Goal: Information Seeking & Learning: Check status

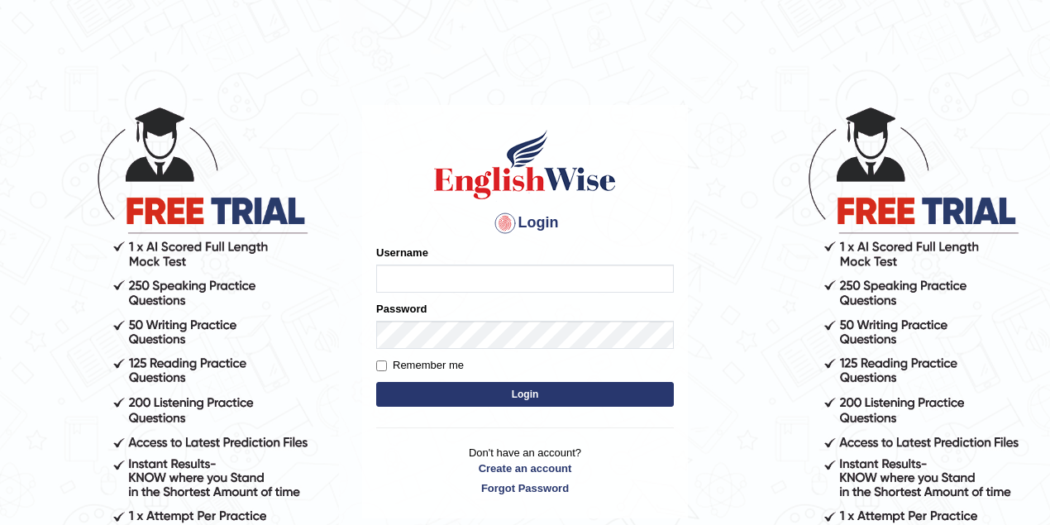
type input "razib_parramatta"
drag, startPoint x: 0, startPoint y: 0, endPoint x: 322, endPoint y: 274, distance: 423.3
click at [322, 274] on body "Login Please fix the following errors: Username razib_parramatta Password Remem…" at bounding box center [525, 315] width 1050 height 525
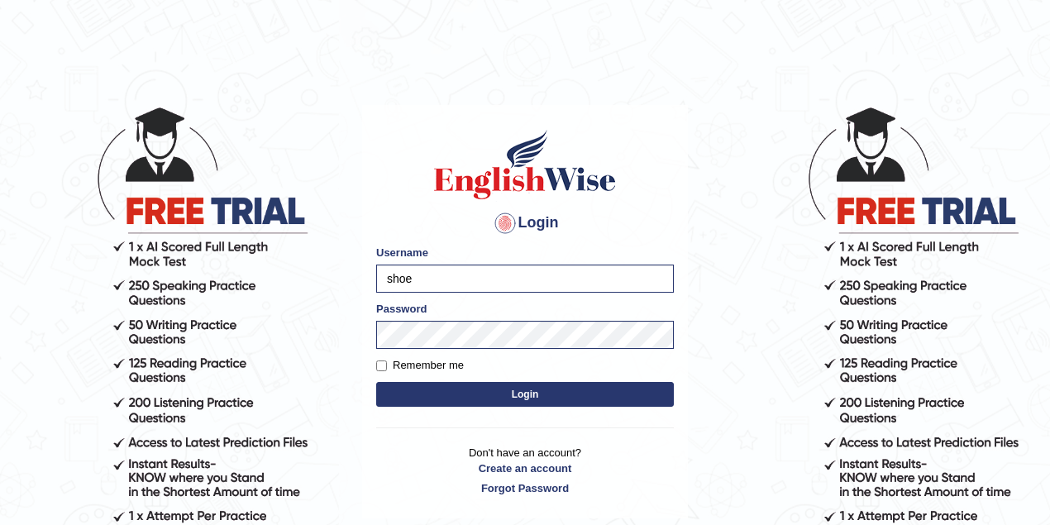
type input "shoeb51"
click at [524, 396] on button "Login" at bounding box center [525, 394] width 298 height 25
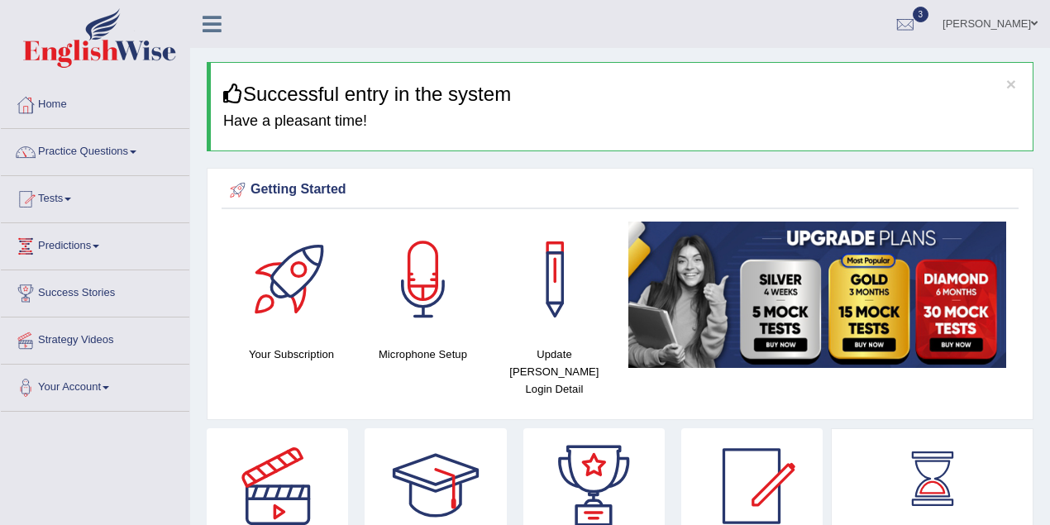
click at [55, 203] on link "Tests" at bounding box center [95, 196] width 188 height 41
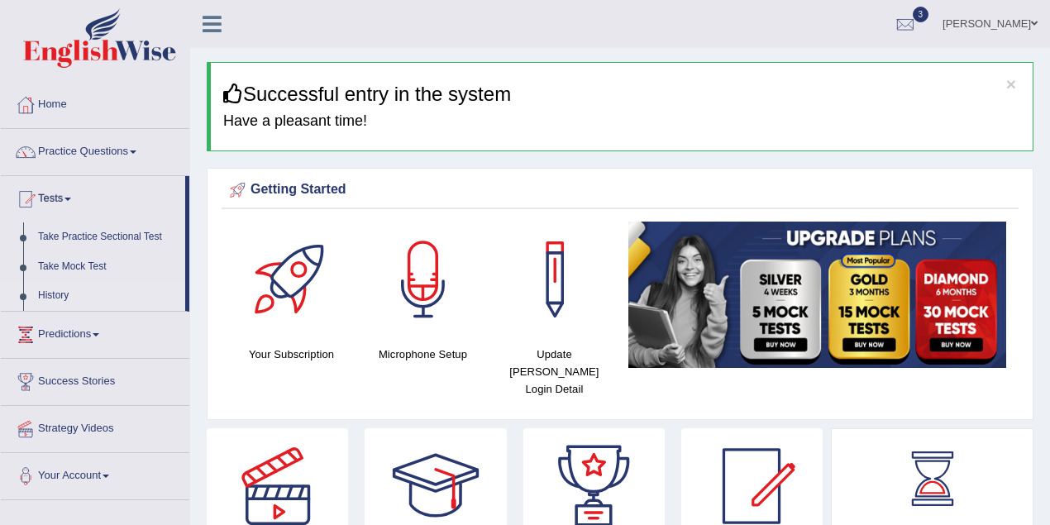
click at [48, 293] on link "History" at bounding box center [108, 296] width 155 height 30
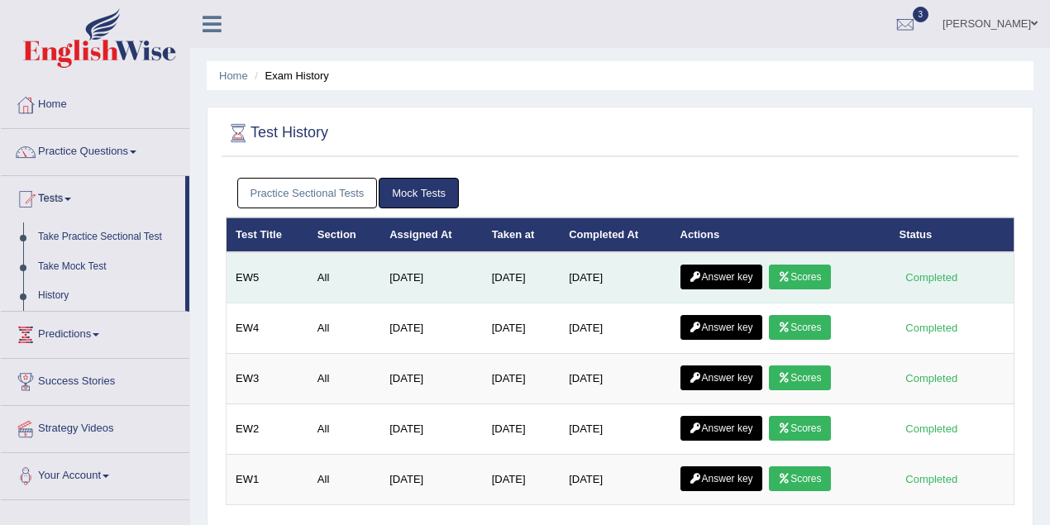
click at [818, 277] on link "Scores" at bounding box center [799, 276] width 61 height 25
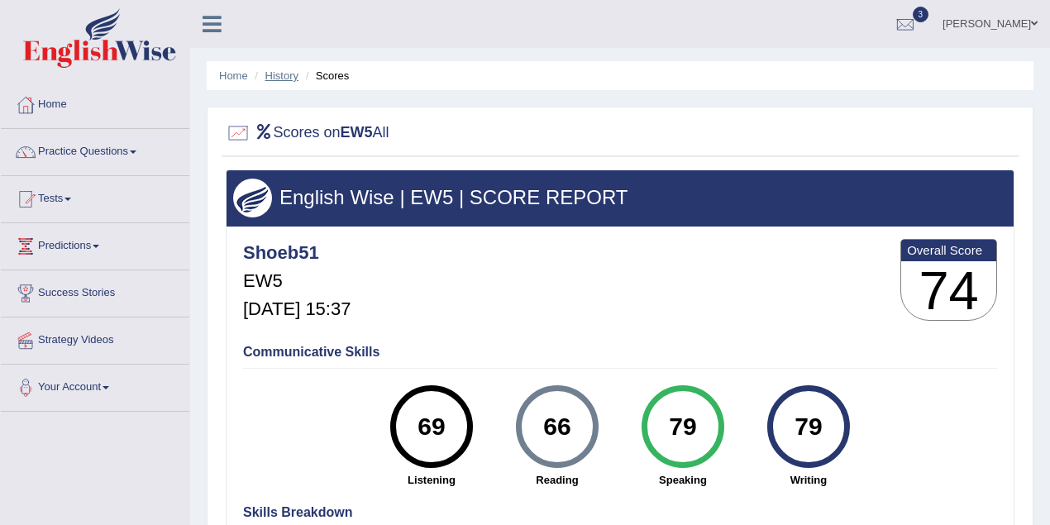
click at [288, 71] on link "History" at bounding box center [281, 75] width 33 height 12
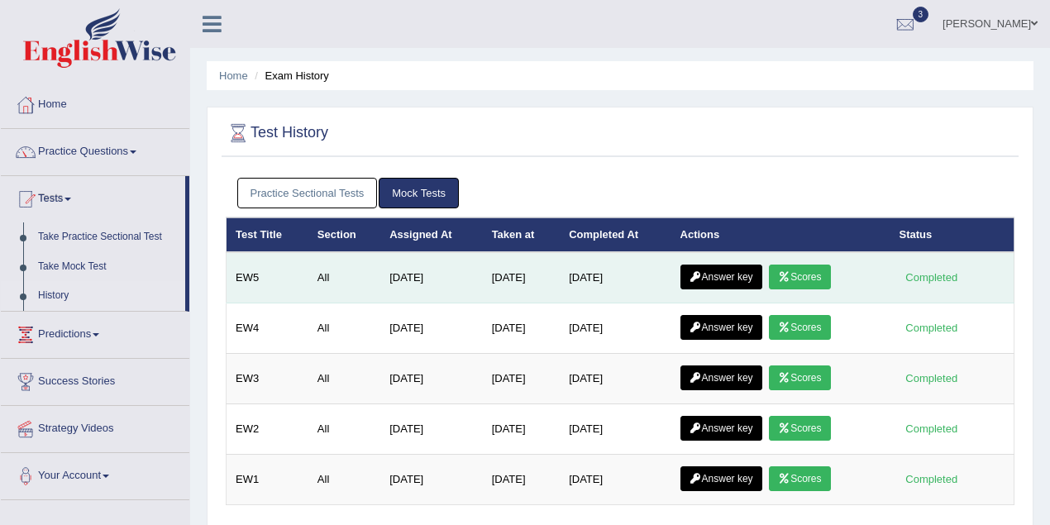
click at [702, 278] on icon at bounding box center [695, 277] width 12 height 10
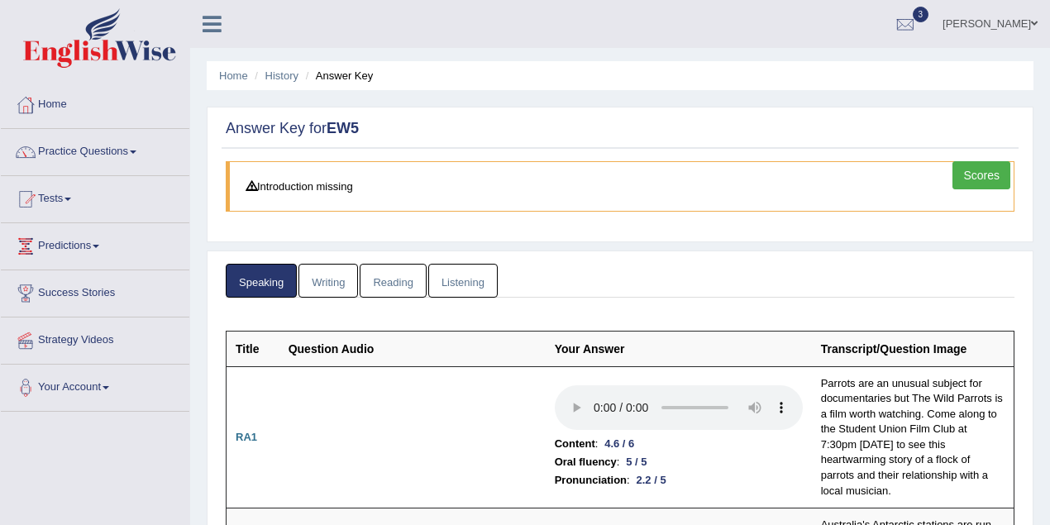
click at [446, 283] on link "Listening" at bounding box center [462, 281] width 69 height 34
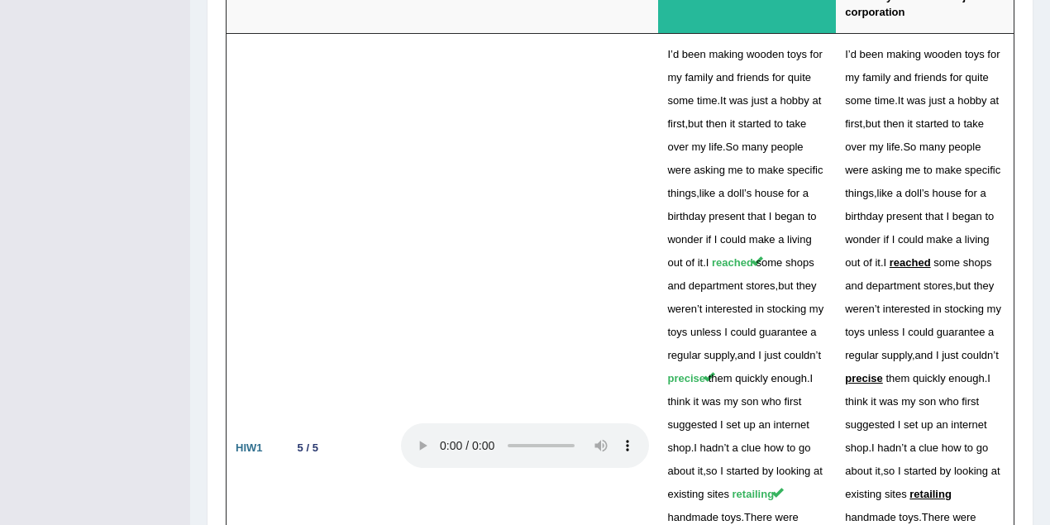
scroll to position [4970, 0]
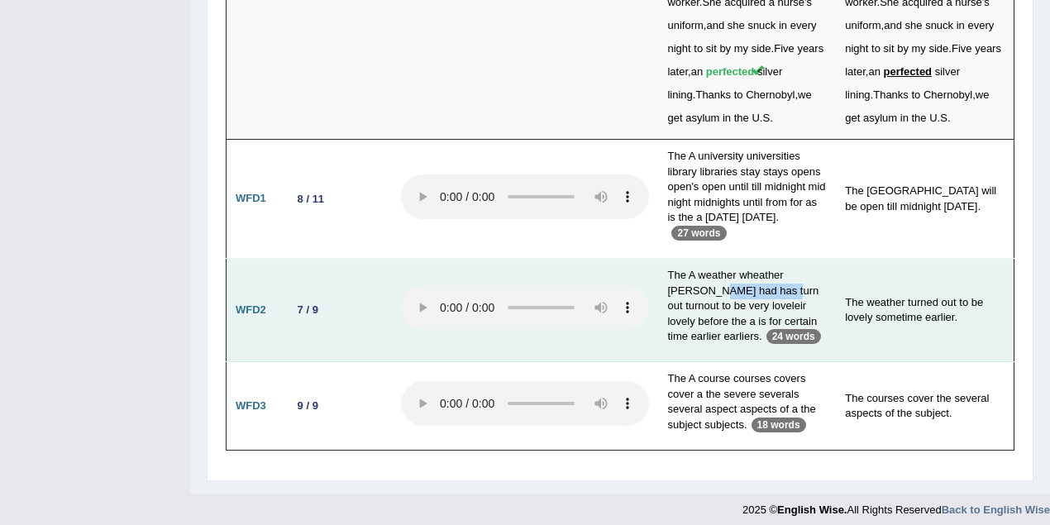
drag, startPoint x: 728, startPoint y: 279, endPoint x: 793, endPoint y: 283, distance: 65.4
click at [793, 283] on td "The A weather wheather weathers had has turn out turnout to be very loveleir lo…" at bounding box center [747, 310] width 178 height 103
click at [830, 271] on td "The A weather wheather weathers had has turn out turnout to be very loveleir lo…" at bounding box center [747, 310] width 178 height 103
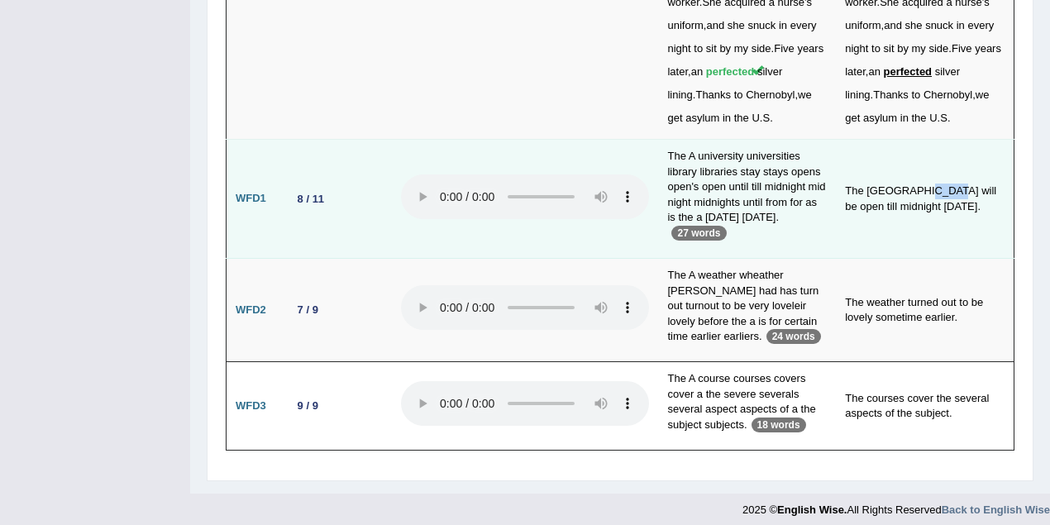
drag, startPoint x: 916, startPoint y: 175, endPoint x: 943, endPoint y: 175, distance: 26.4
click at [943, 175] on td "The university main library will be open till midnight next Thursday." at bounding box center [925, 199] width 178 height 119
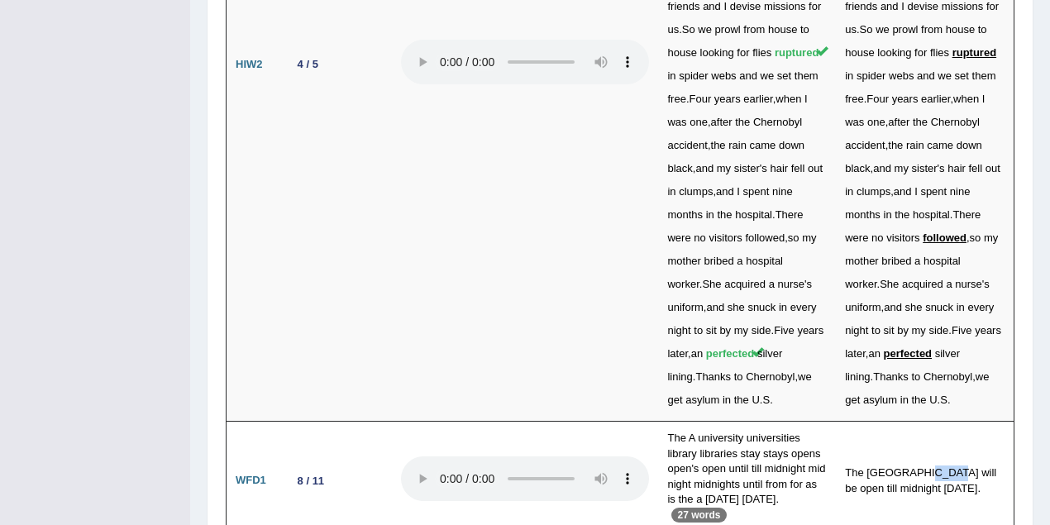
scroll to position [4658, 0]
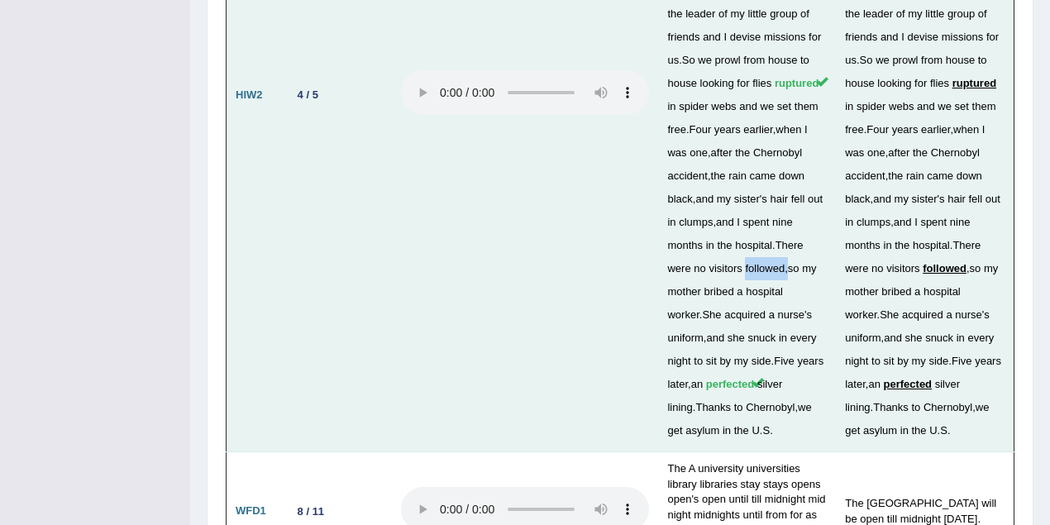
drag, startPoint x: 759, startPoint y: 259, endPoint x: 802, endPoint y: 259, distance: 43.0
click at [802, 259] on td "I ' m five years old , and I am very proud . My father has just built the best …" at bounding box center [747, 95] width 178 height 713
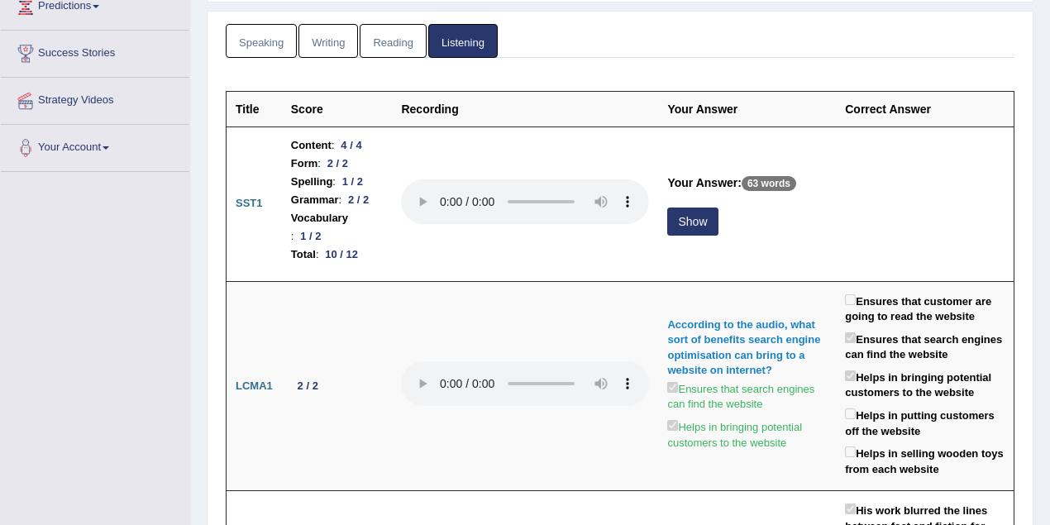
scroll to position [174, 0]
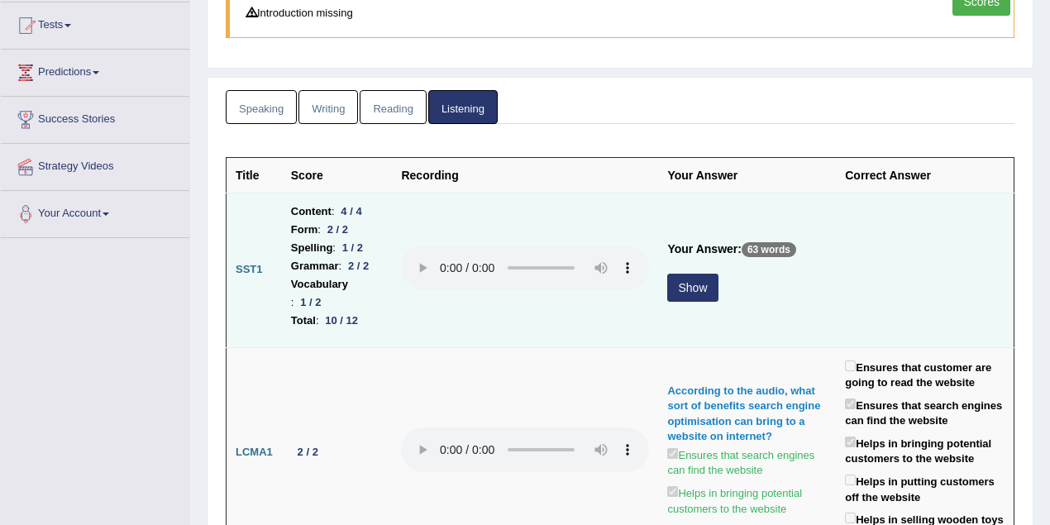
click at [702, 274] on button "Show" at bounding box center [692, 288] width 50 height 28
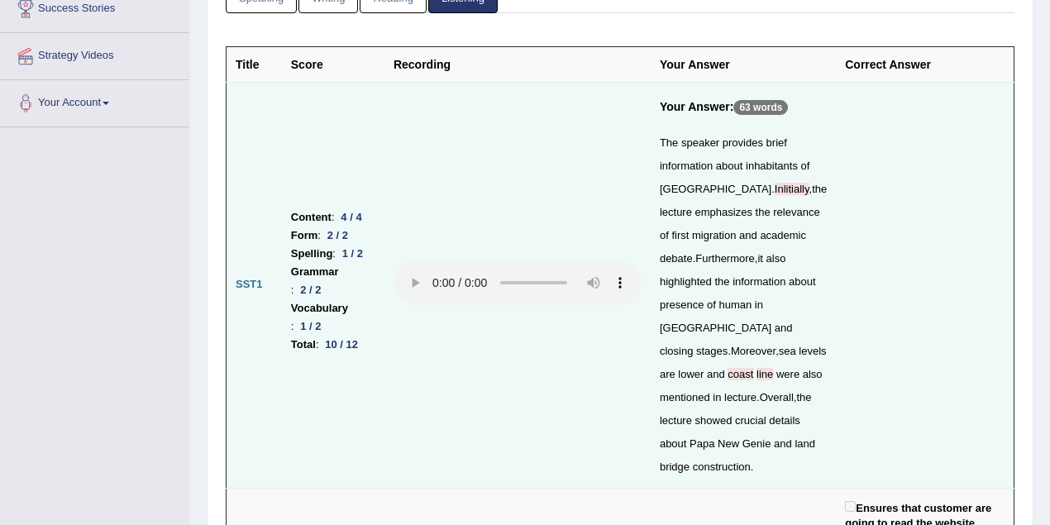
scroll to position [394, 0]
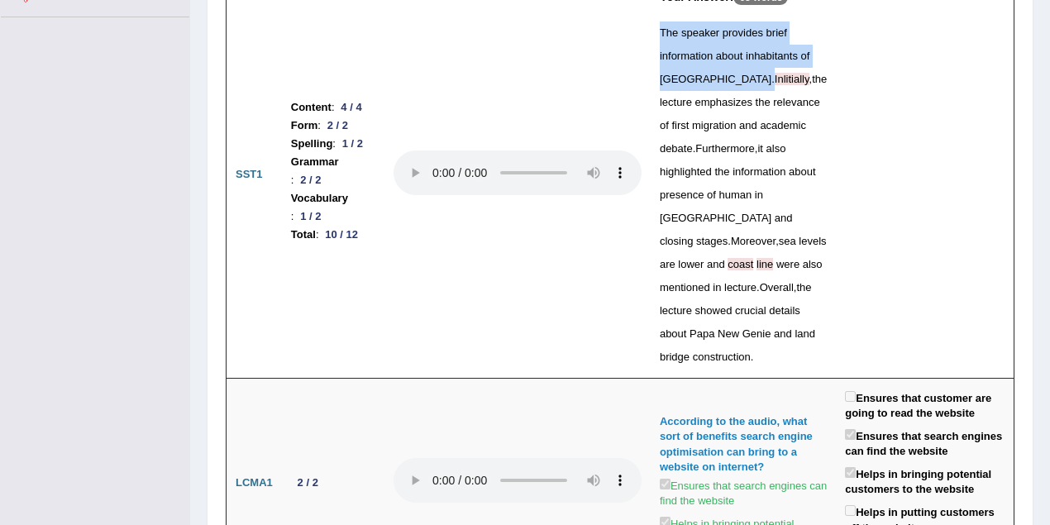
drag, startPoint x: 674, startPoint y: 26, endPoint x: 726, endPoint y: 83, distance: 77.8
click at [726, 83] on td "Your Answer: 63 words The speaker provides brief information about inhabitants …" at bounding box center [742, 175] width 185 height 406
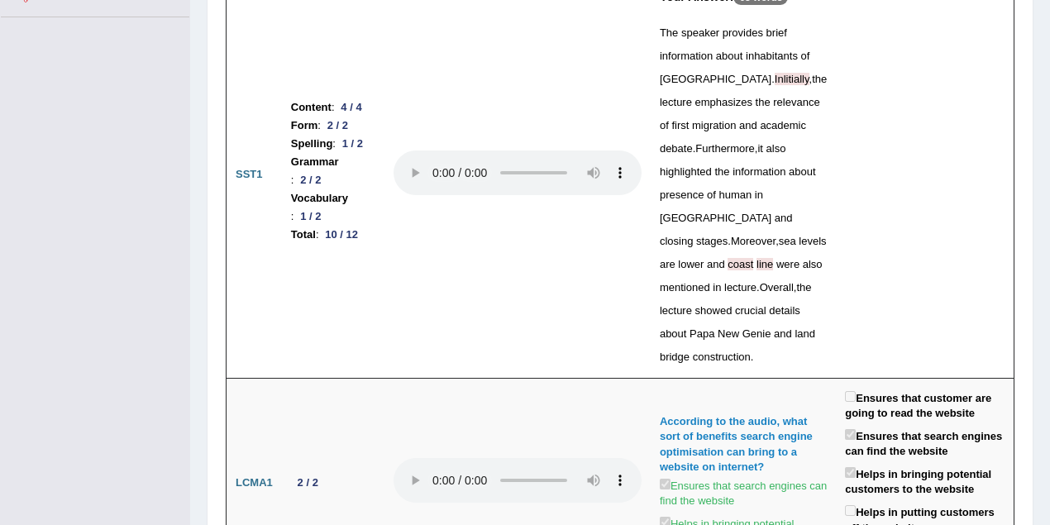
drag, startPoint x: 906, startPoint y: 64, endPoint x: 876, endPoint y: 64, distance: 29.8
click at [905, 64] on td at bounding box center [925, 175] width 178 height 406
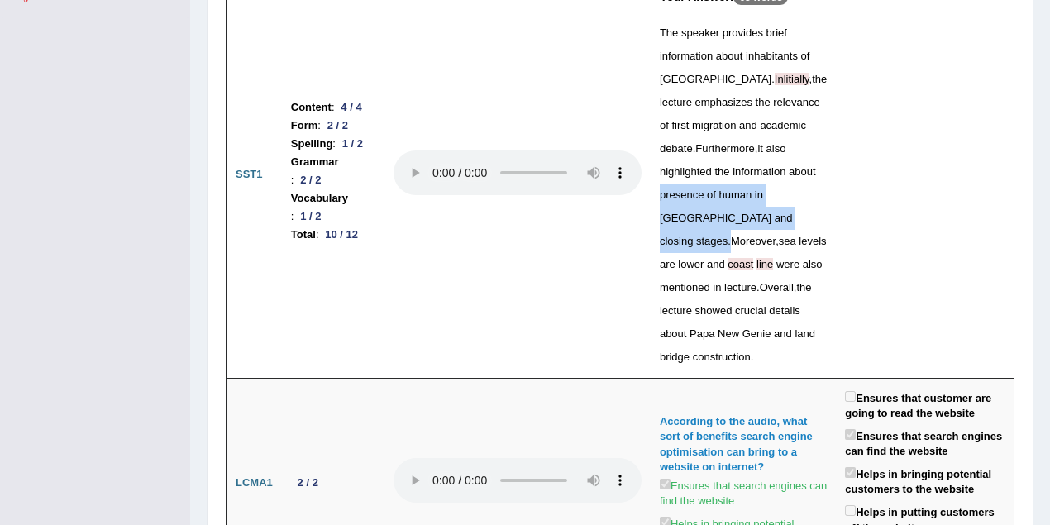
drag, startPoint x: 711, startPoint y: 192, endPoint x: 826, endPoint y: 207, distance: 116.8
click at [826, 207] on div "The speaker provides brief information about inhabitants of Australia . Inlitia…" at bounding box center [742, 194] width 167 height 347
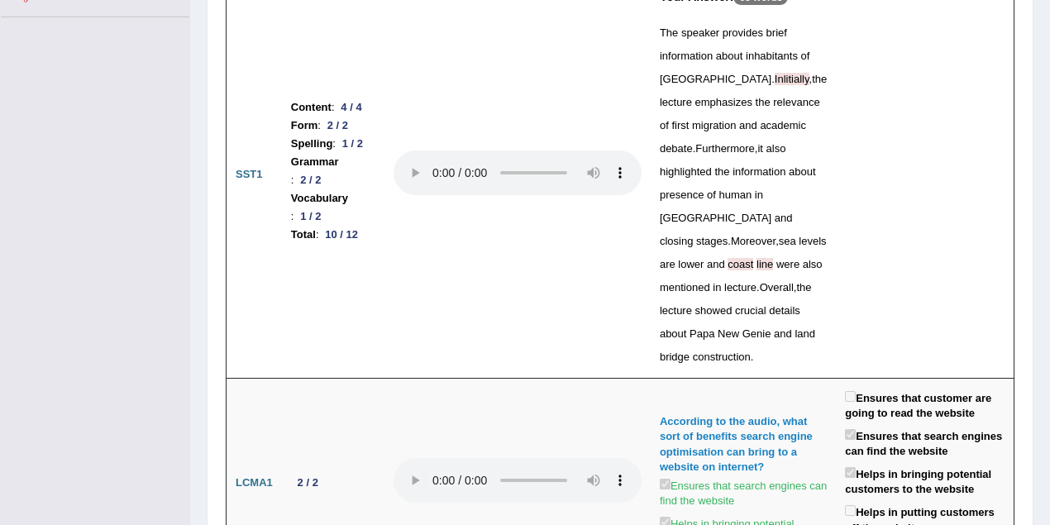
click at [864, 207] on td at bounding box center [925, 175] width 178 height 406
drag, startPoint x: 745, startPoint y: 329, endPoint x: 831, endPoint y: 330, distance: 86.0
click at [826, 330] on div "The speaker provides brief information about inhabitants of Australia . Inlitia…" at bounding box center [742, 194] width 167 height 347
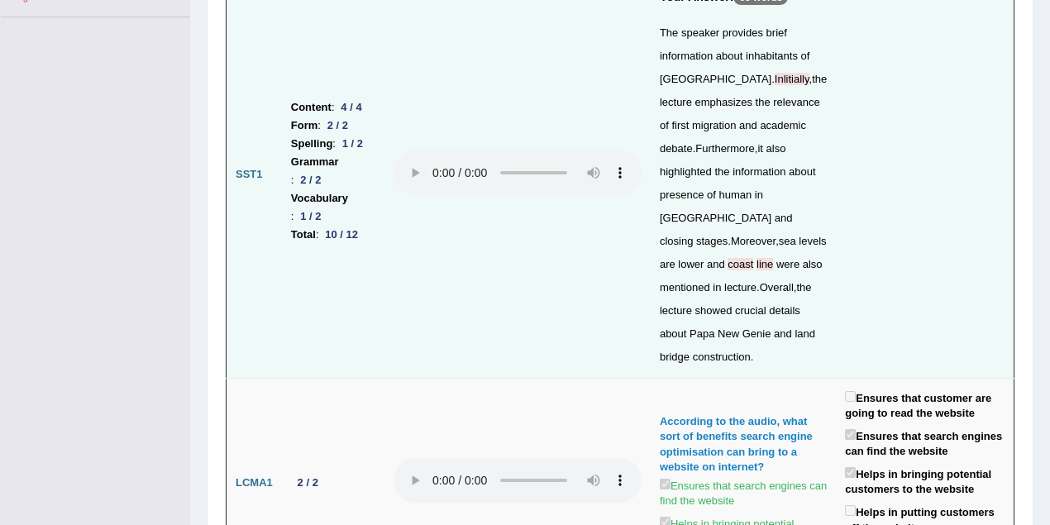
click at [521, 286] on td at bounding box center [517, 175] width 266 height 406
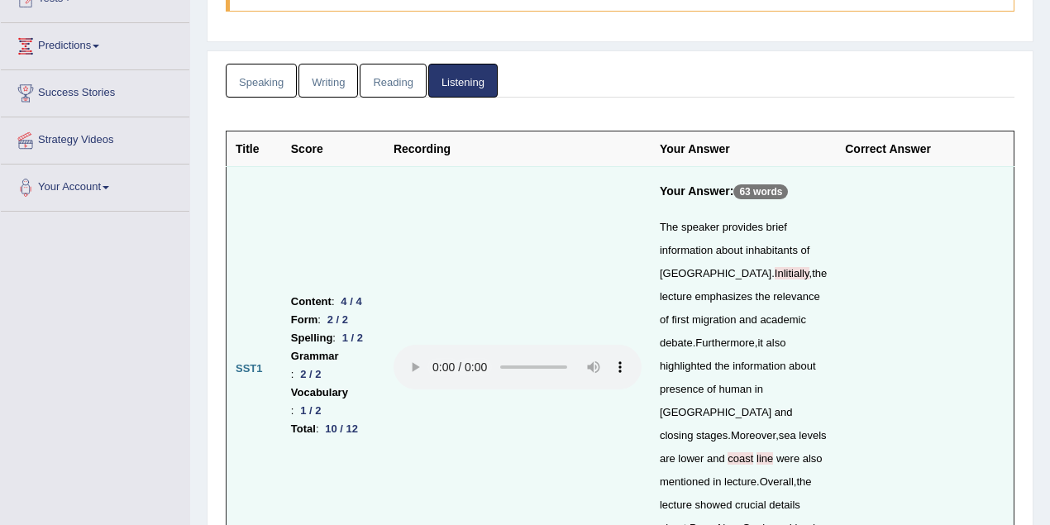
scroll to position [100, 0]
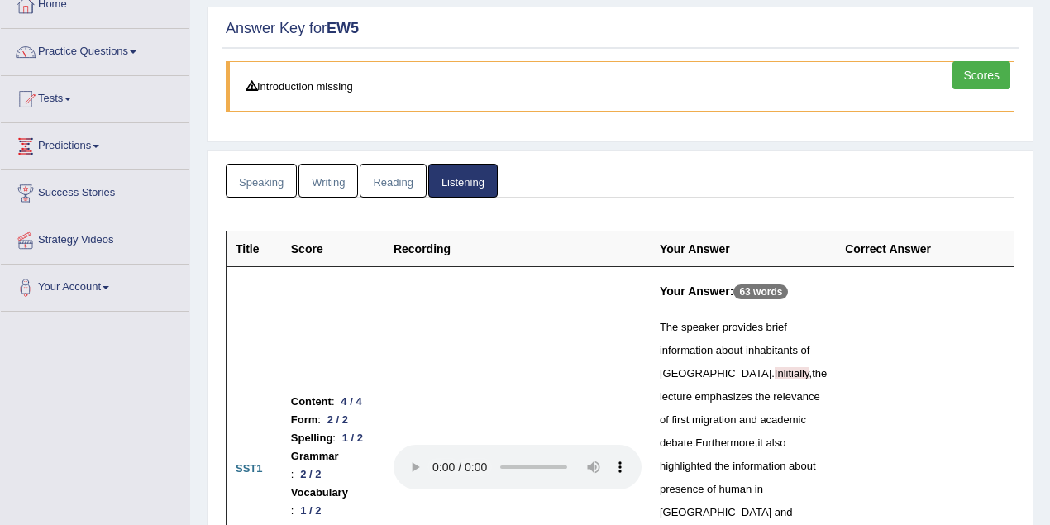
click at [398, 175] on link "Reading" at bounding box center [392, 181] width 66 height 34
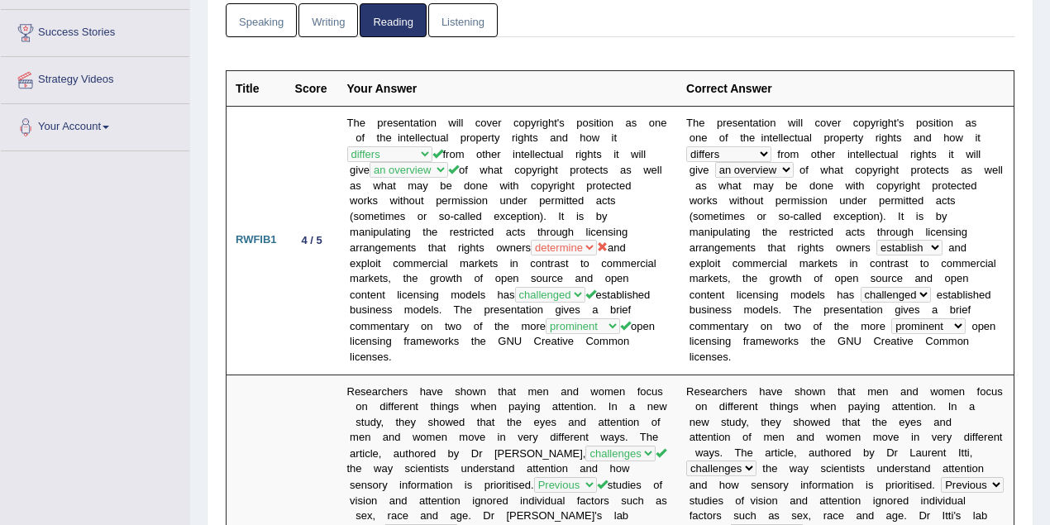
scroll to position [0, 0]
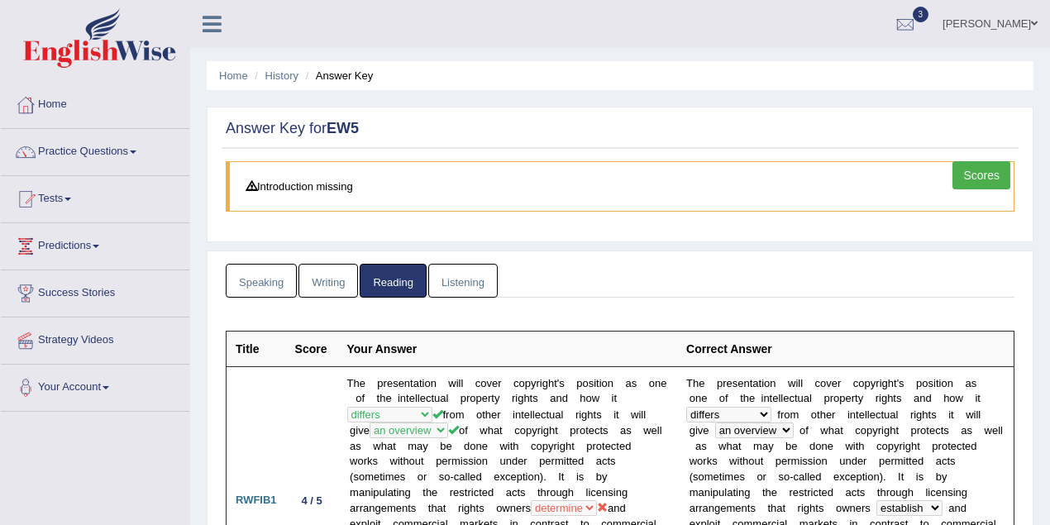
click at [333, 279] on link "Writing" at bounding box center [328, 281] width 60 height 34
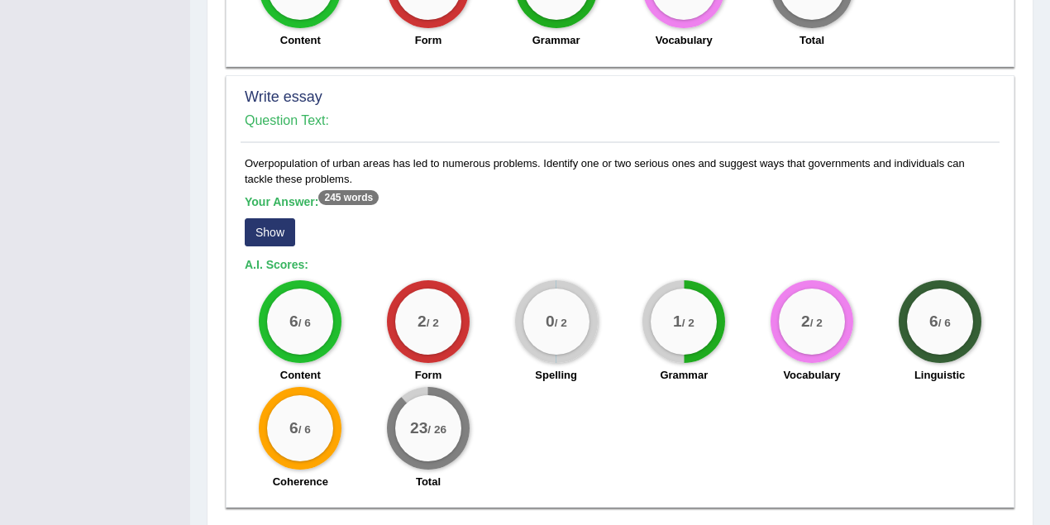
scroll to position [1307, 0]
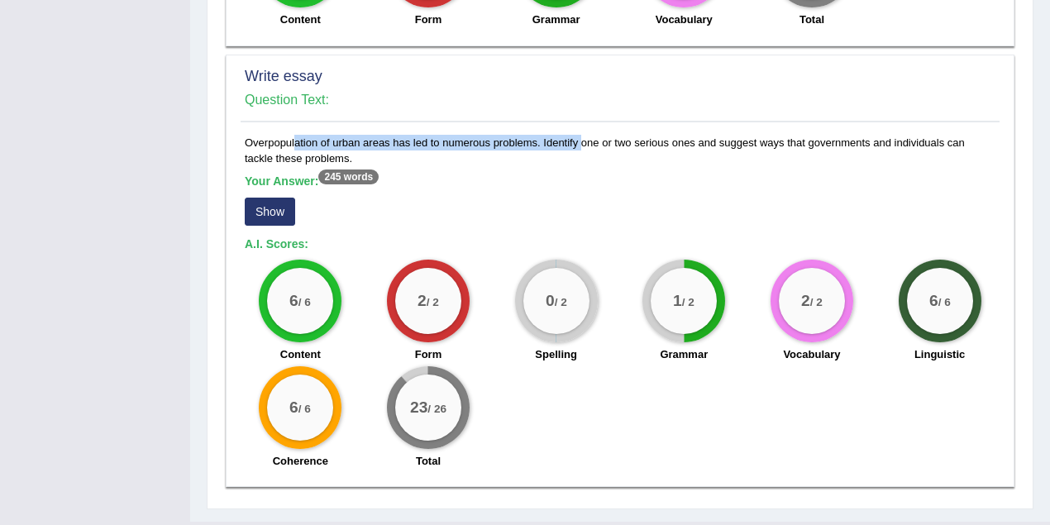
drag, startPoint x: 241, startPoint y: 104, endPoint x: 541, endPoint y: 107, distance: 300.0
click at [541, 135] on div "Overpopulation of urban areas has led to numerous problems. Identify one or two…" at bounding box center [619, 306] width 759 height 343
click at [274, 198] on button "Show" at bounding box center [270, 212] width 50 height 28
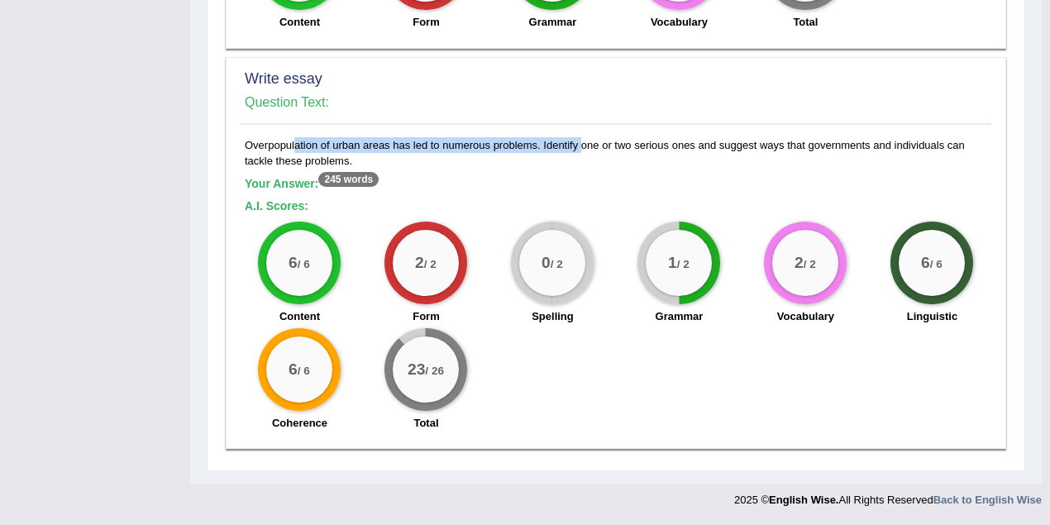
scroll to position [1268, 0]
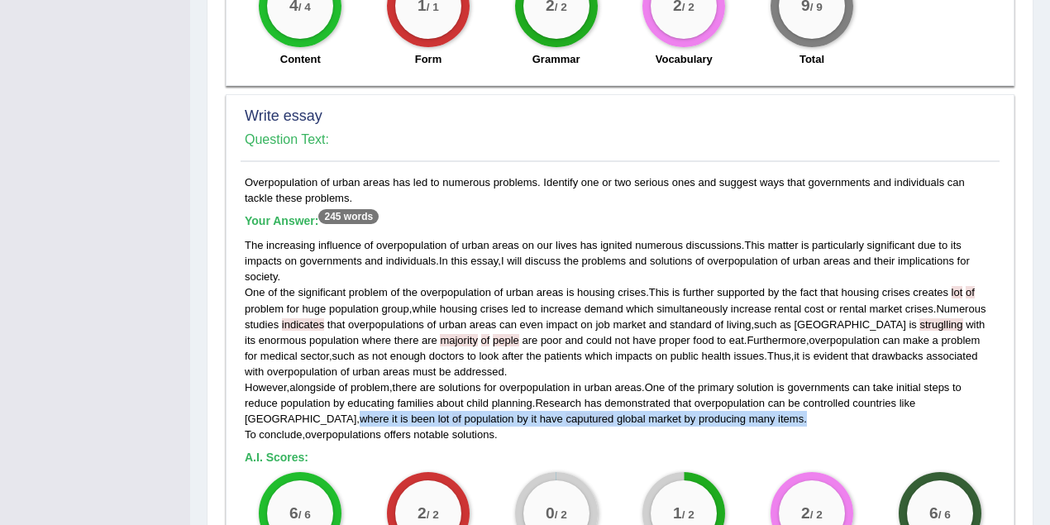
drag, startPoint x: 957, startPoint y: 364, endPoint x: 664, endPoint y: 387, distance: 294.2
click at [664, 387] on div "The increasing influence of overpopulation of urban areas on our lives has igni…" at bounding box center [620, 339] width 750 height 205
click at [719, 390] on div "The increasing influence of overpopulation of urban areas on our lives has igni…" at bounding box center [620, 339] width 750 height 205
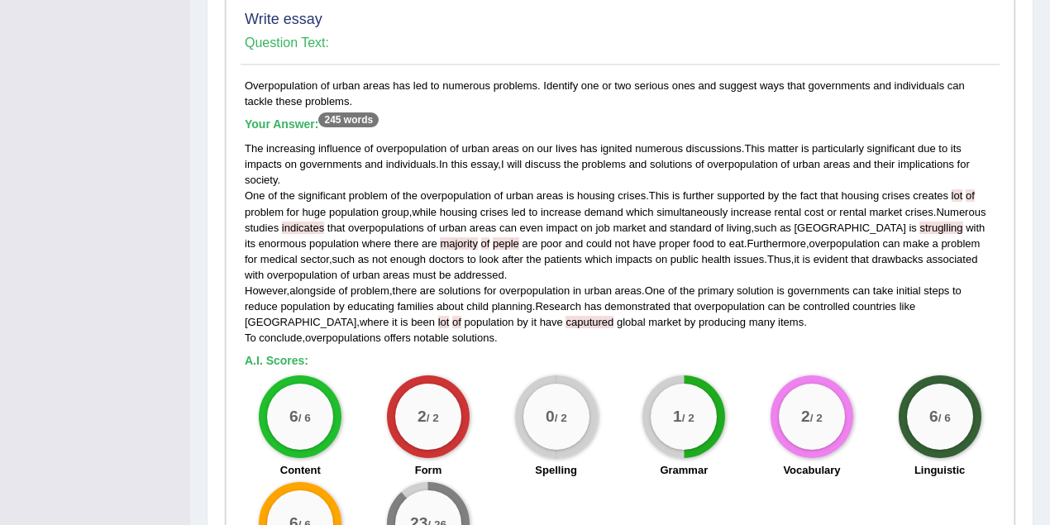
scroll to position [1481, 0]
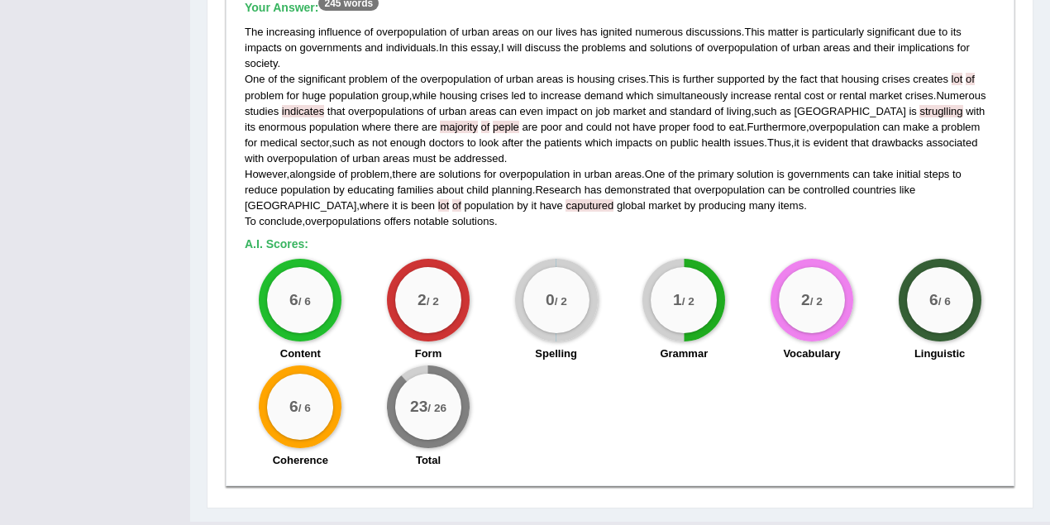
click at [697, 175] on div "The increasing influence of overpopulation of urban areas on our lives has igni…" at bounding box center [620, 126] width 750 height 205
drag, startPoint x: 241, startPoint y: 183, endPoint x: 547, endPoint y: 200, distance: 306.3
click at [536, 194] on div "Overpopulation of urban areas has led to numerous problems. Identify one or two…" at bounding box center [619, 219] width 759 height 516
click at [547, 238] on h5 "A.I. Scores:" at bounding box center [620, 244] width 750 height 12
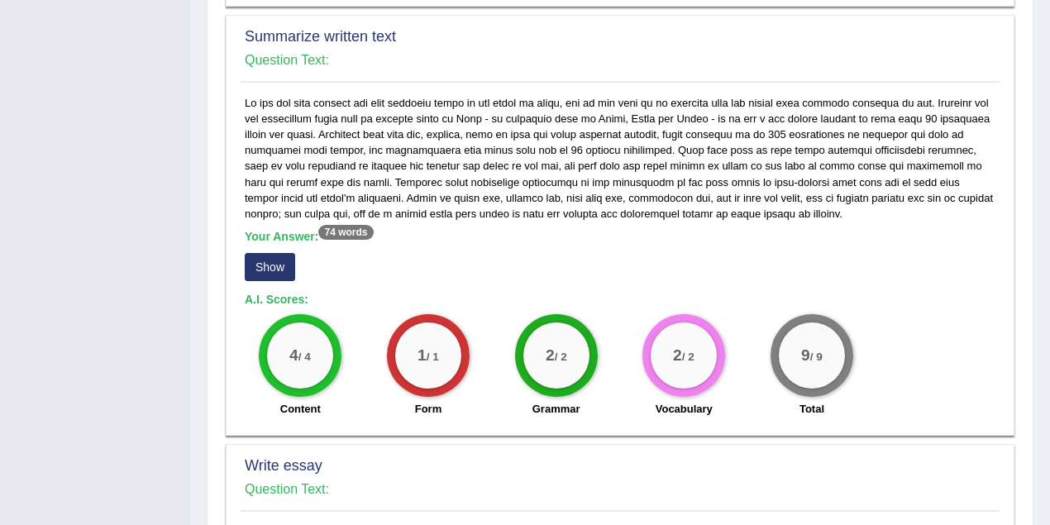
scroll to position [820, 0]
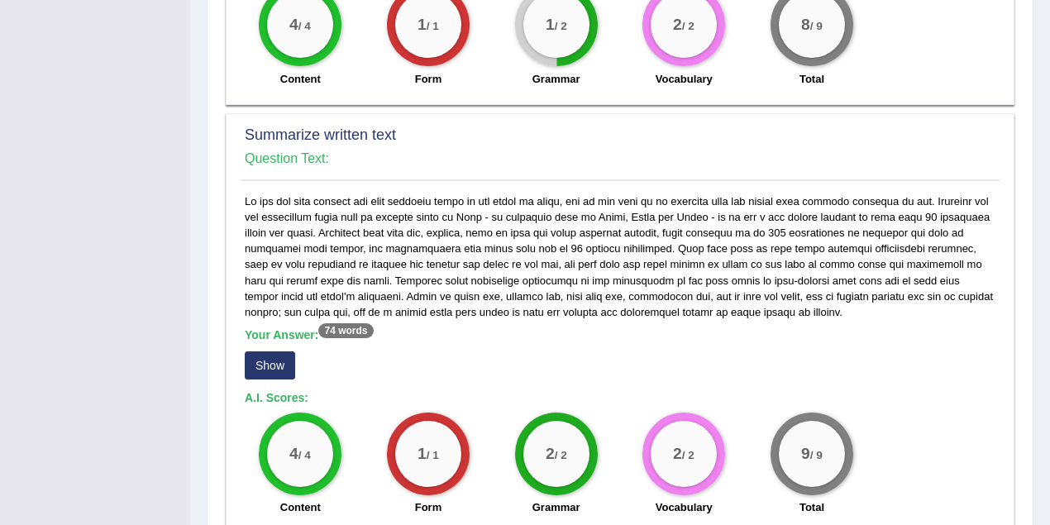
click at [259, 351] on button "Show" at bounding box center [270, 365] width 50 height 28
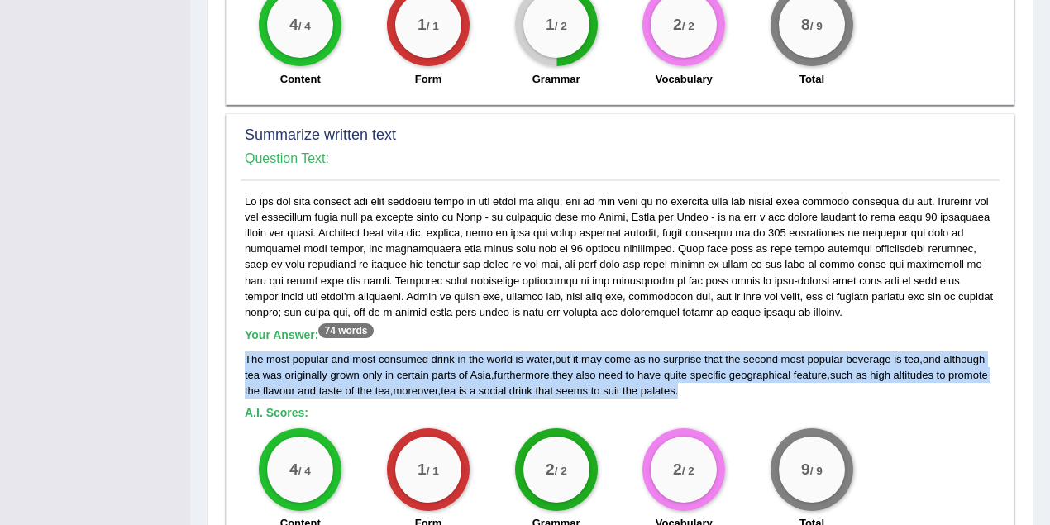
drag, startPoint x: 691, startPoint y: 356, endPoint x: 289, endPoint y: 331, distance: 402.4
click at [241, 325] on div "Your Answer: 74 words The most popular and most consumed drink in the world is …" at bounding box center [619, 366] width 759 height 346
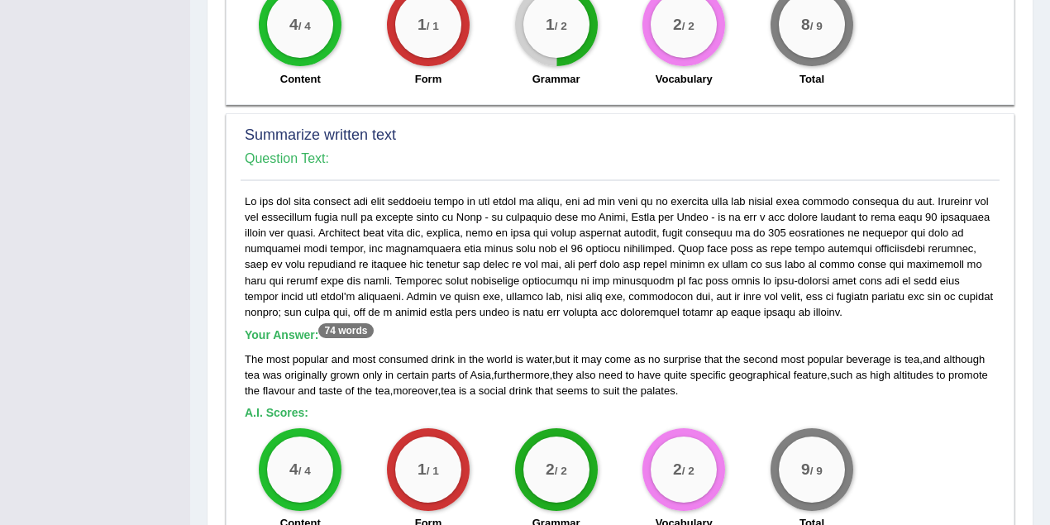
click at [775, 407] on h5 "A.I. Scores:" at bounding box center [620, 413] width 750 height 12
drag, startPoint x: 273, startPoint y: 165, endPoint x: 317, endPoint y: 167, distance: 43.8
click at [317, 193] on div "Your Answer: 74 words The most popular and most consumed drink in the world is …" at bounding box center [619, 366] width 759 height 346
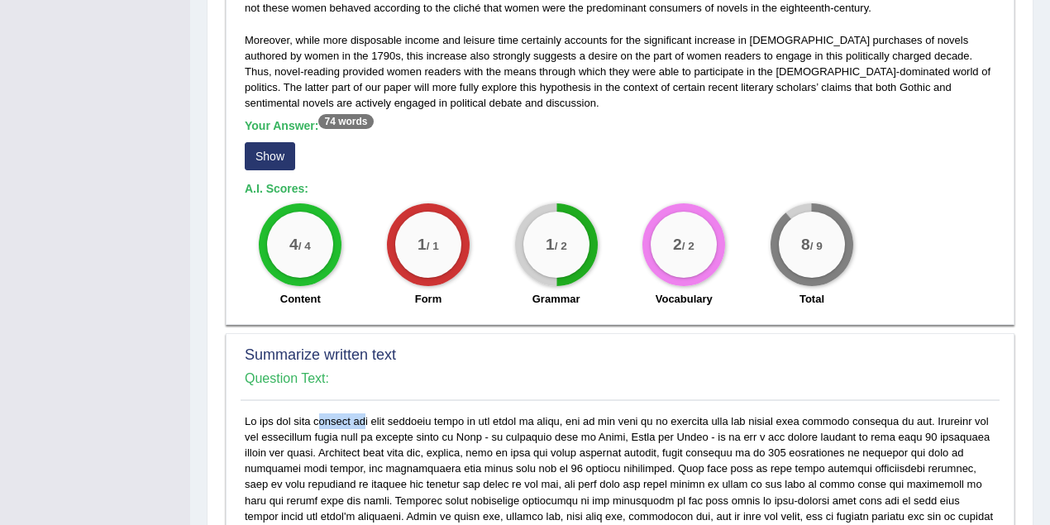
scroll to position [379, 0]
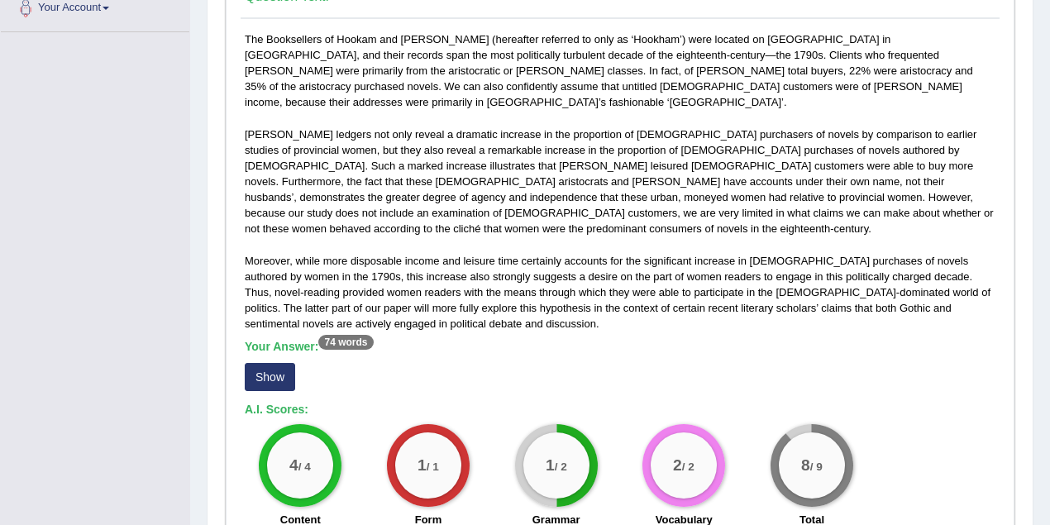
click at [276, 363] on button "Show" at bounding box center [270, 377] width 50 height 28
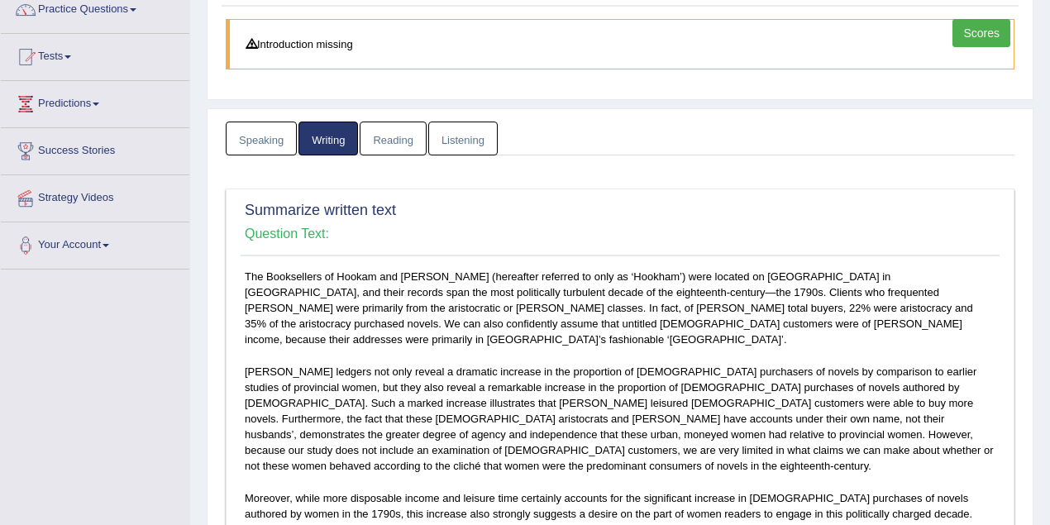
scroll to position [73, 0]
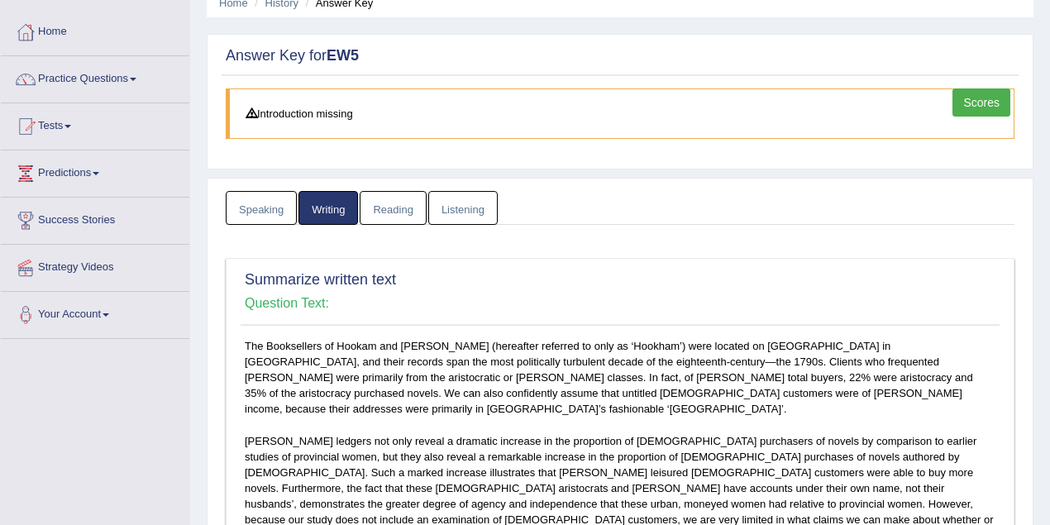
click at [267, 208] on link "Speaking" at bounding box center [261, 208] width 71 height 34
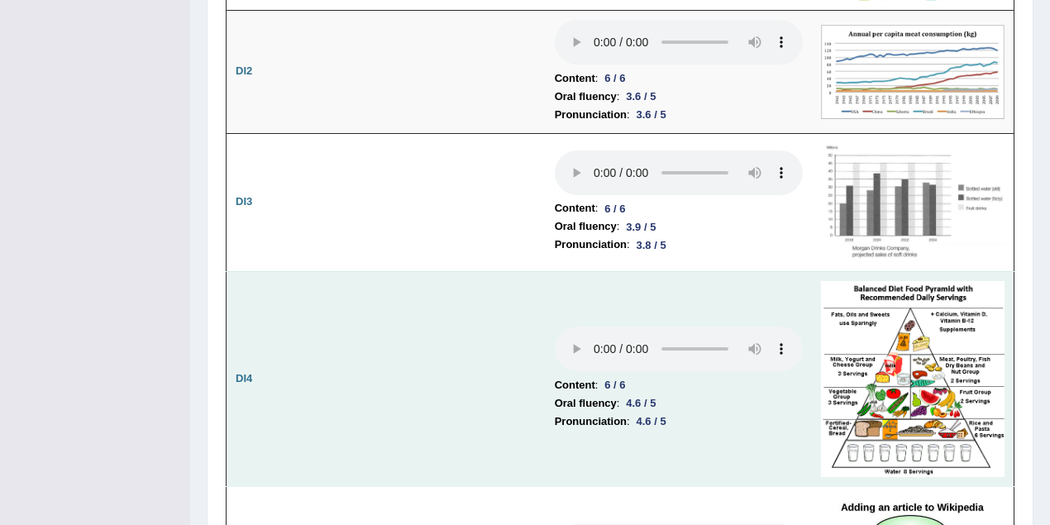
scroll to position [2707, 0]
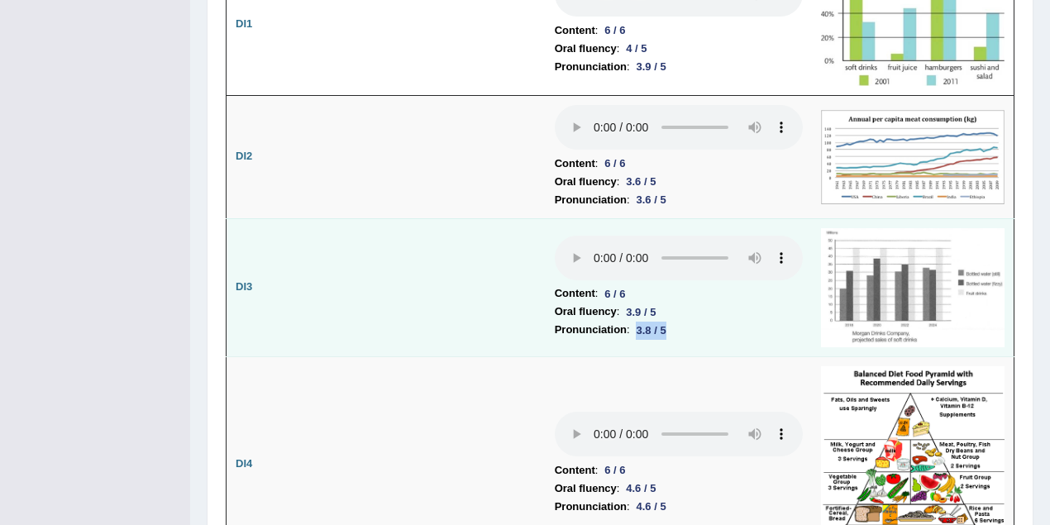
drag, startPoint x: 639, startPoint y: 286, endPoint x: 700, endPoint y: 282, distance: 61.3
click at [701, 321] on li "Pronunciation : 3.8 / 5" at bounding box center [679, 330] width 248 height 18
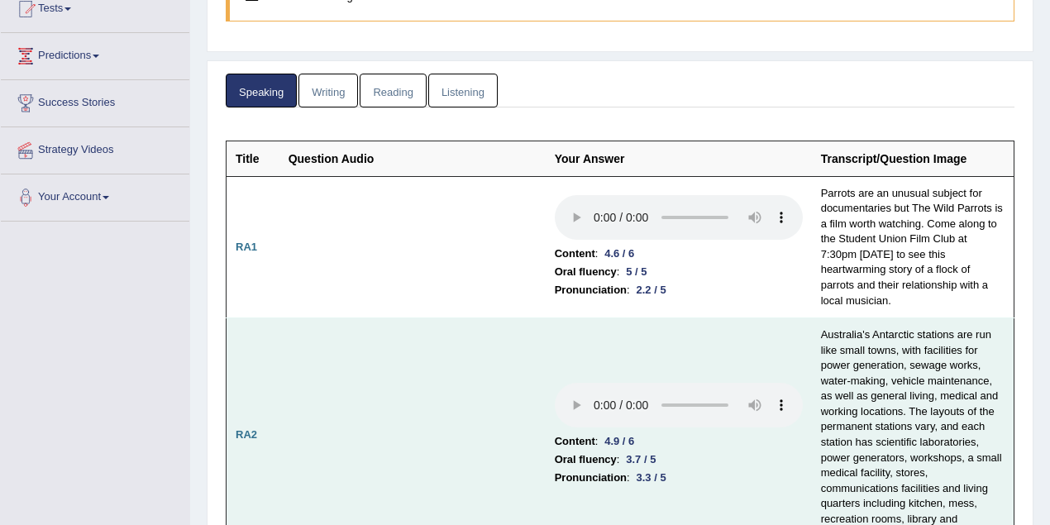
scroll to position [283, 0]
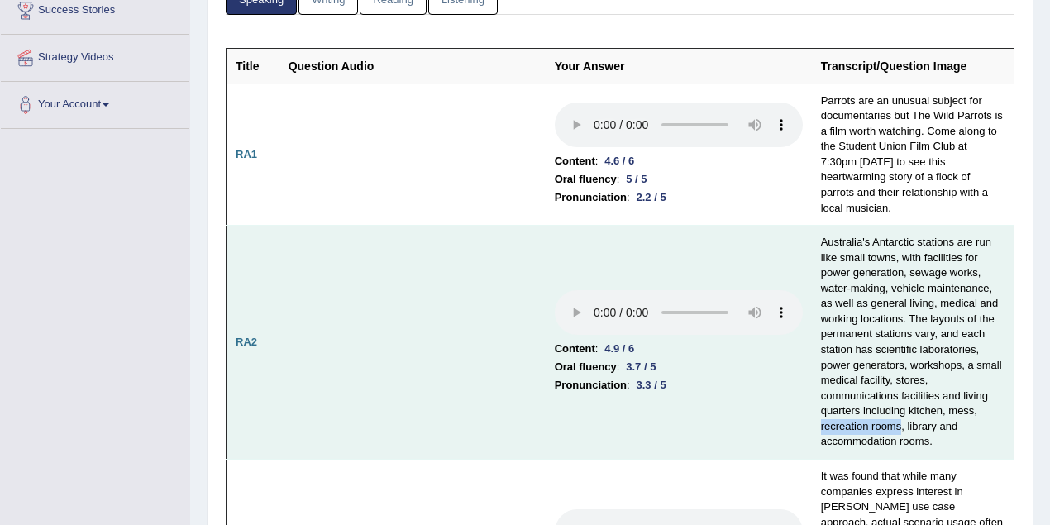
drag, startPoint x: 819, startPoint y: 422, endPoint x: 899, endPoint y: 421, distance: 80.2
click at [899, 421] on td "Australia's Antarctic stations are run like small towns, with facilities for po…" at bounding box center [913, 343] width 202 height 234
click at [731, 385] on li "Pronunciation : 3.3 / 5" at bounding box center [679, 385] width 248 height 18
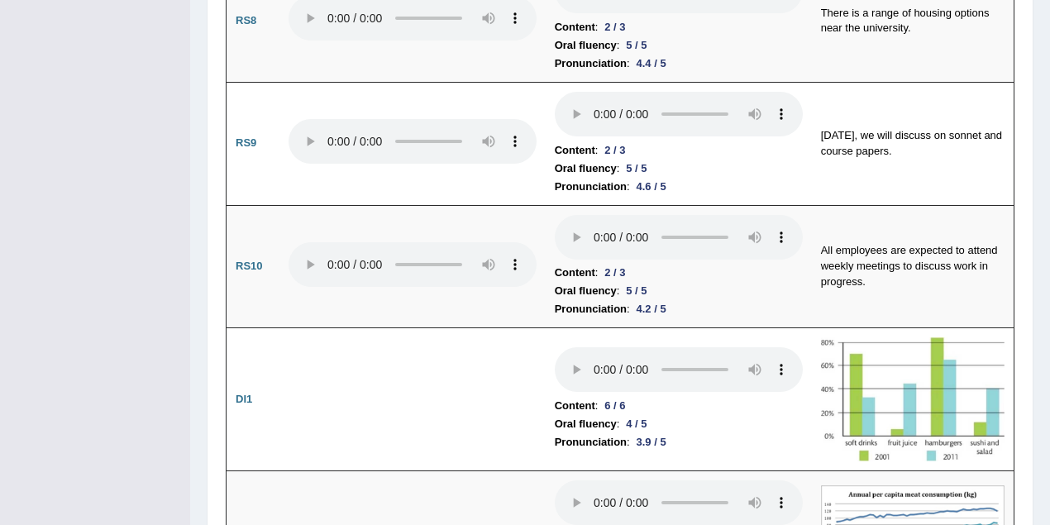
scroll to position [0, 0]
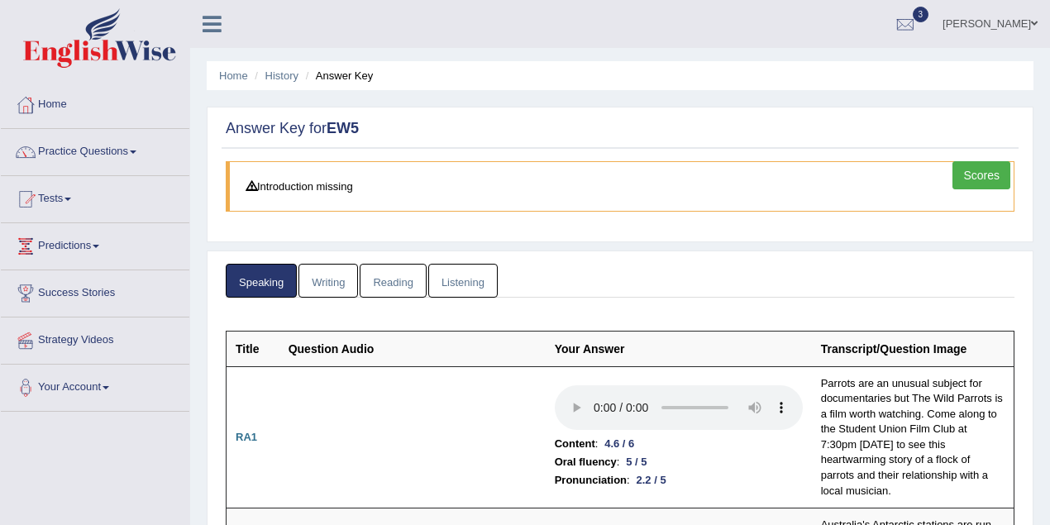
click at [476, 82] on ul "Home History Answer Key" at bounding box center [620, 75] width 826 height 29
click at [1022, 28] on link "Shoeb" at bounding box center [990, 21] width 120 height 43
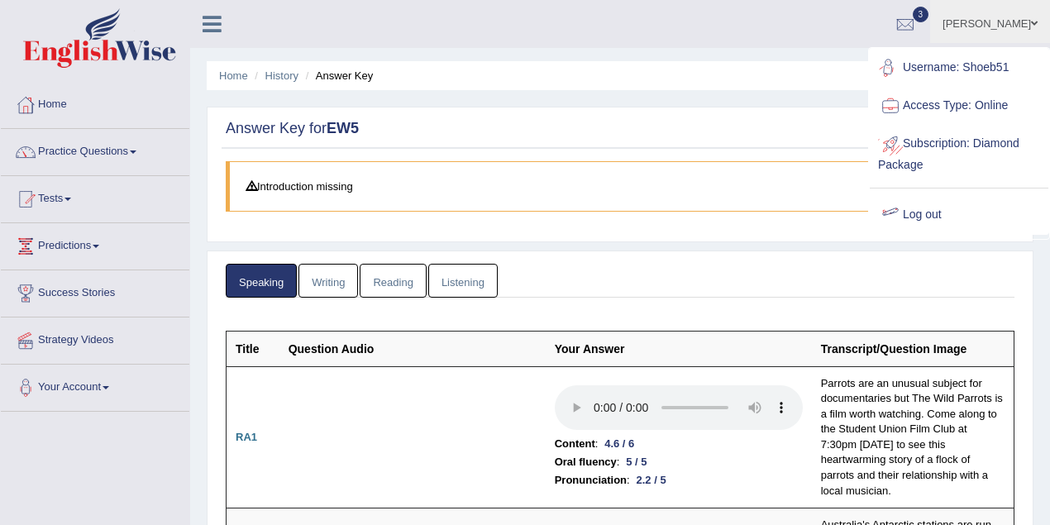
click at [921, 214] on link "Log out" at bounding box center [958, 215] width 179 height 38
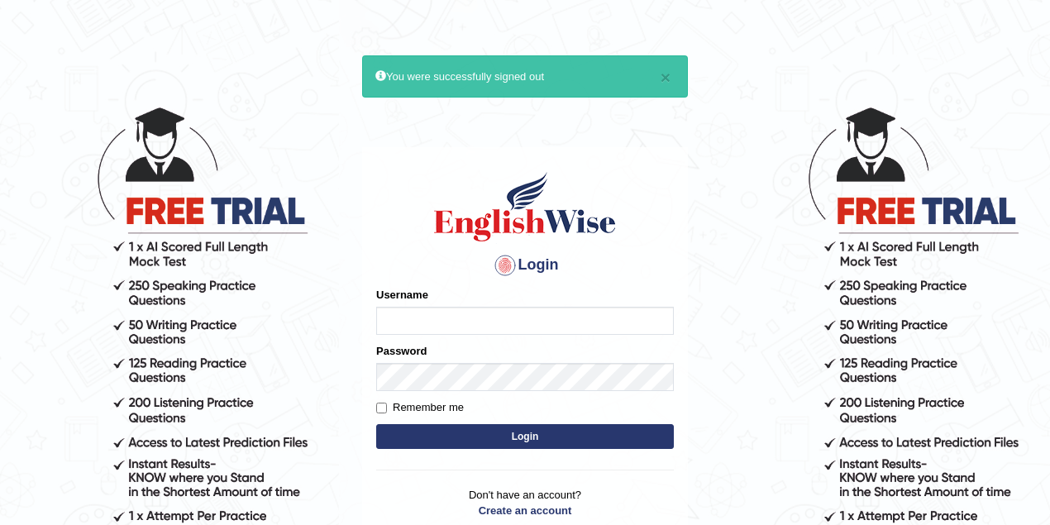
type input "razib_parramatta"
click at [300, 65] on body "× You were successfully signed out Login Please fix the following errors: Usern…" at bounding box center [525, 315] width 1050 height 525
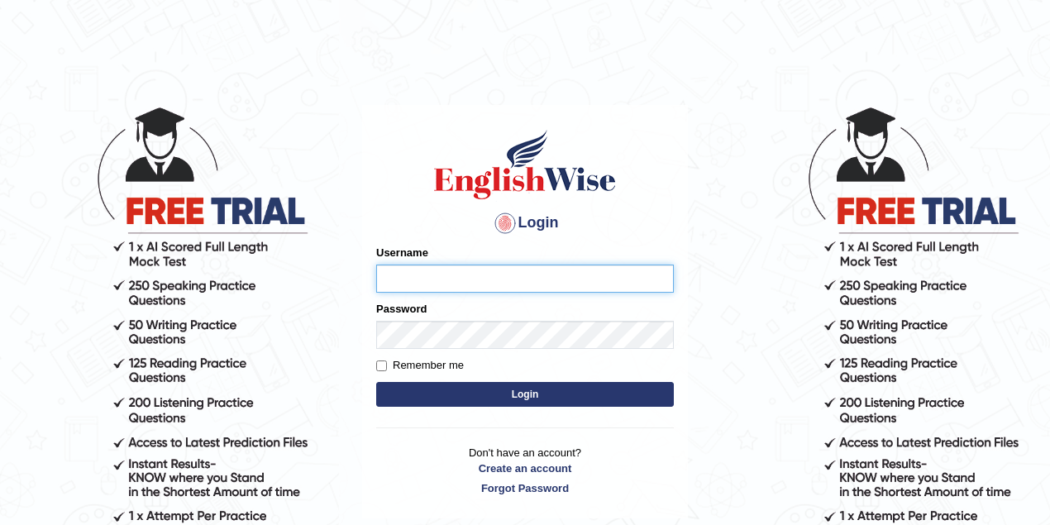
type input "razib_parramatta"
drag, startPoint x: 491, startPoint y: 284, endPoint x: 356, endPoint y: 281, distance: 134.7
click at [356, 281] on body "Login Please fix the following errors: Username razib_parramatta Password Remem…" at bounding box center [525, 315] width 1050 height 525
